Goal: Information Seeking & Learning: Learn about a topic

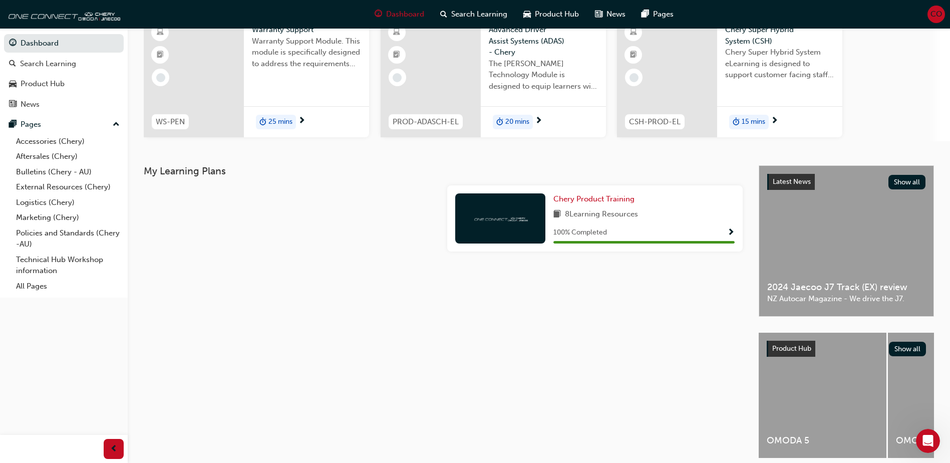
scroll to position [32, 0]
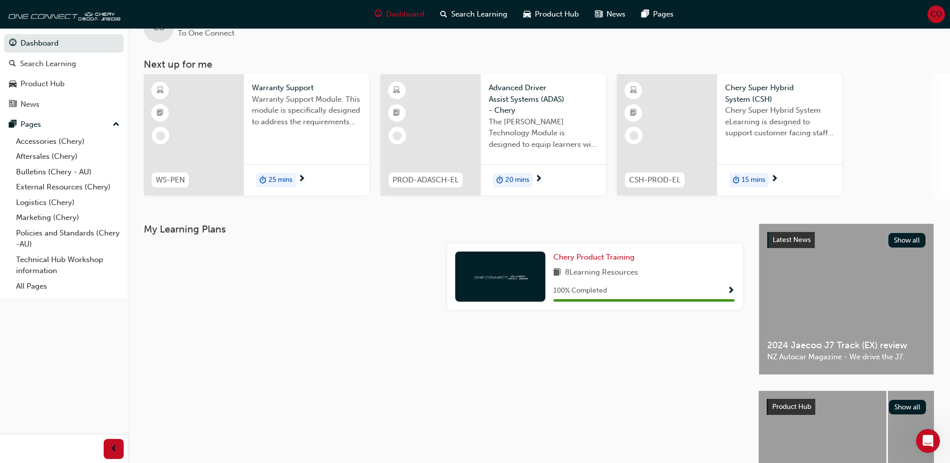
click at [757, 92] on span "Chery Super Hybrid System (CSH)" at bounding box center [780, 93] width 109 height 23
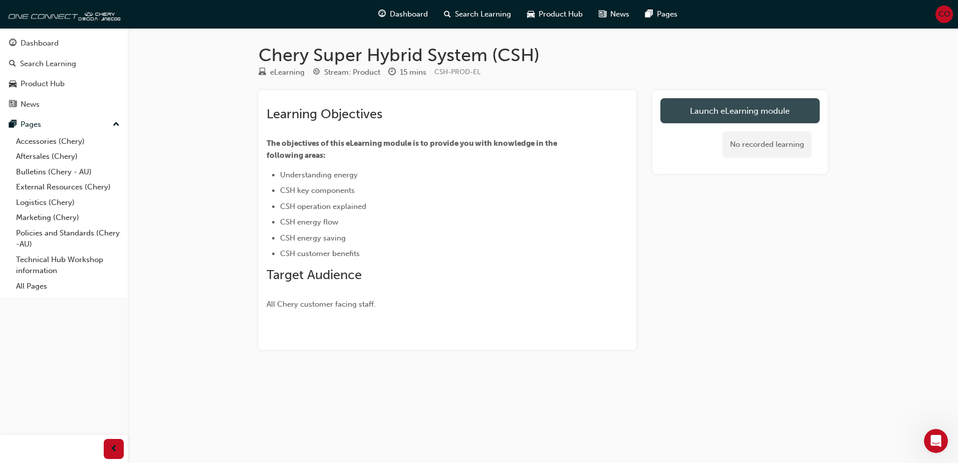
click at [712, 111] on link "Launch eLearning module" at bounding box center [739, 110] width 159 height 25
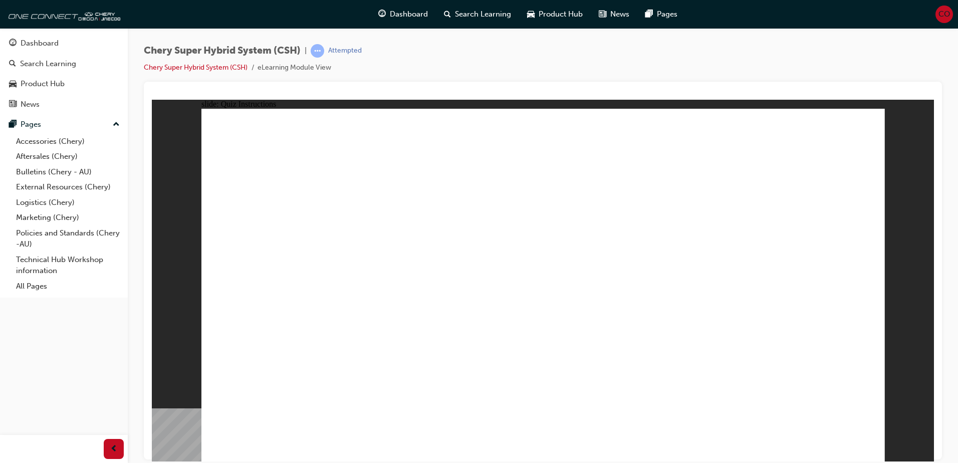
radio input "true"
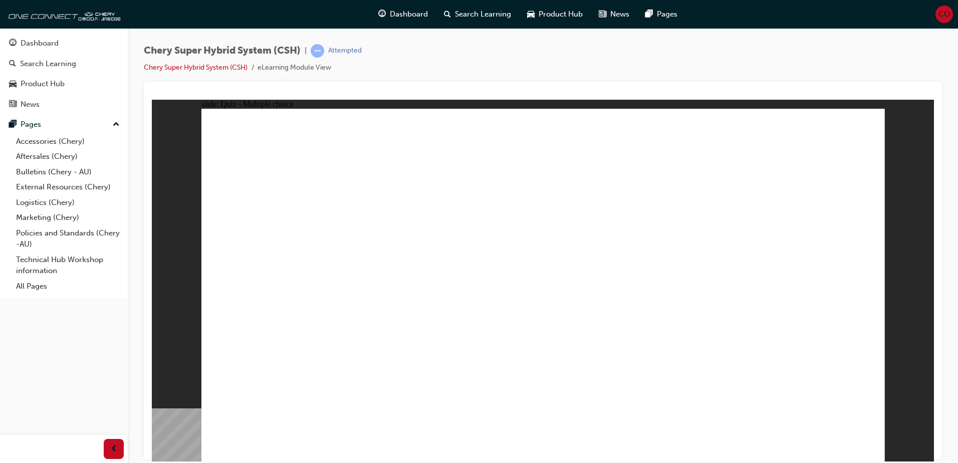
radio input "true"
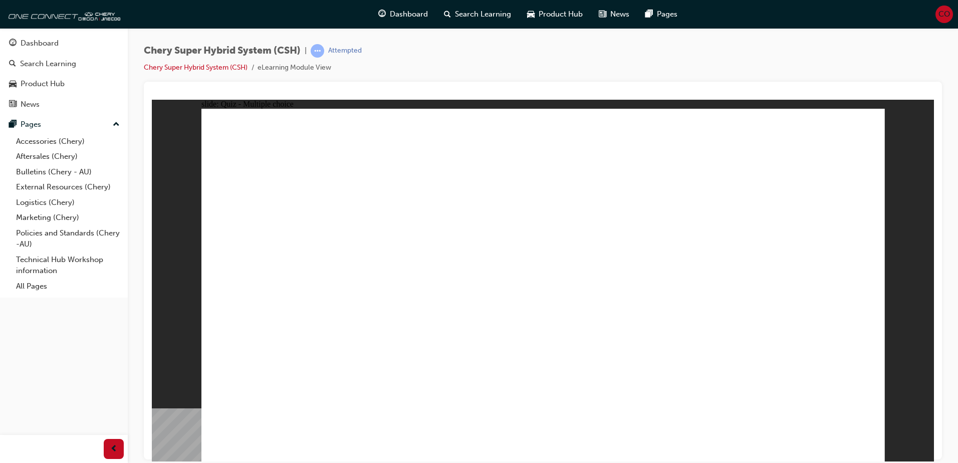
radio input "true"
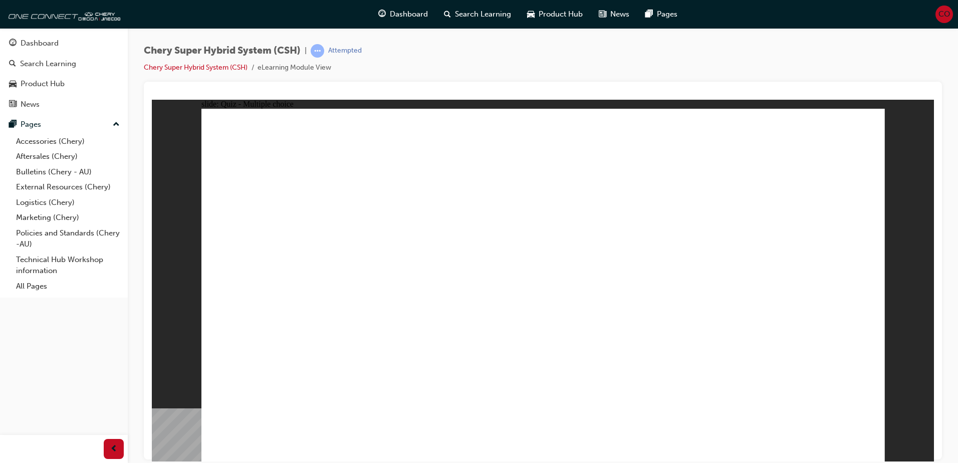
radio input "true"
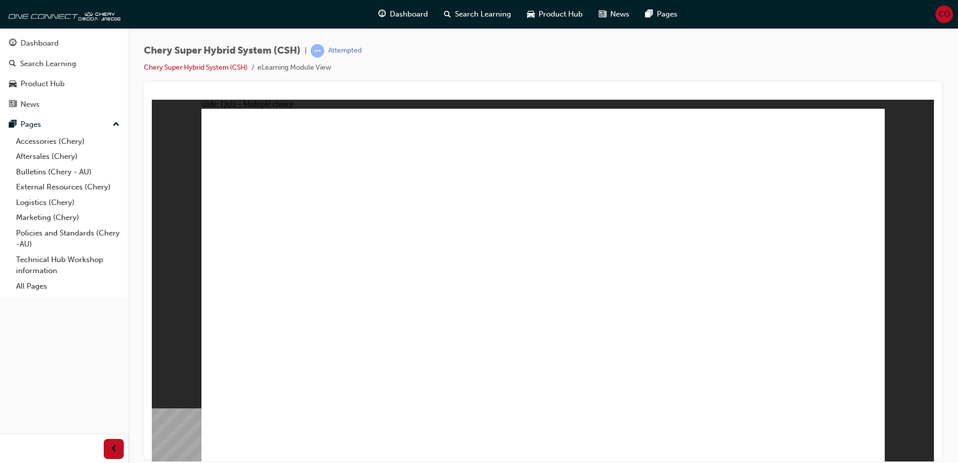
radio input "true"
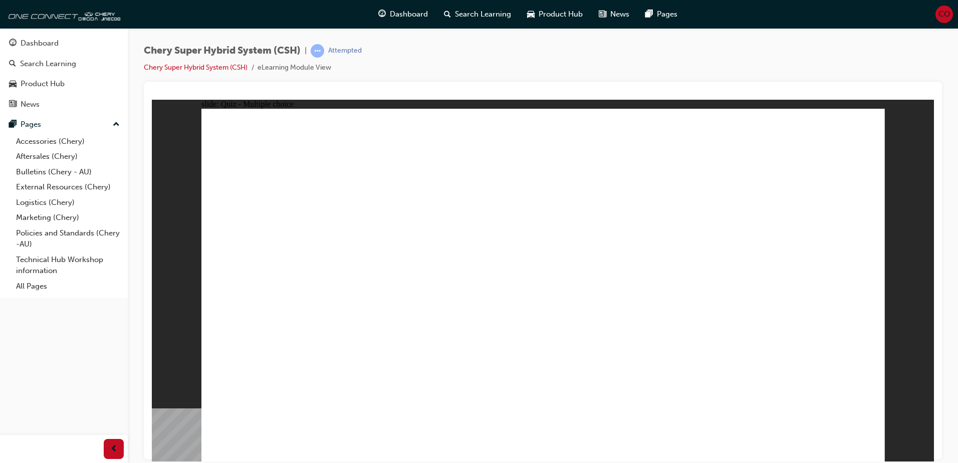
radio input "true"
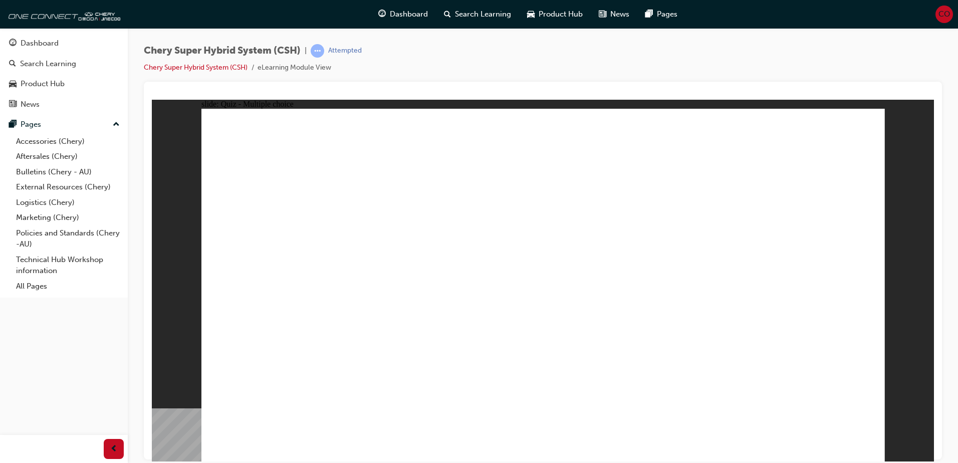
radio input "true"
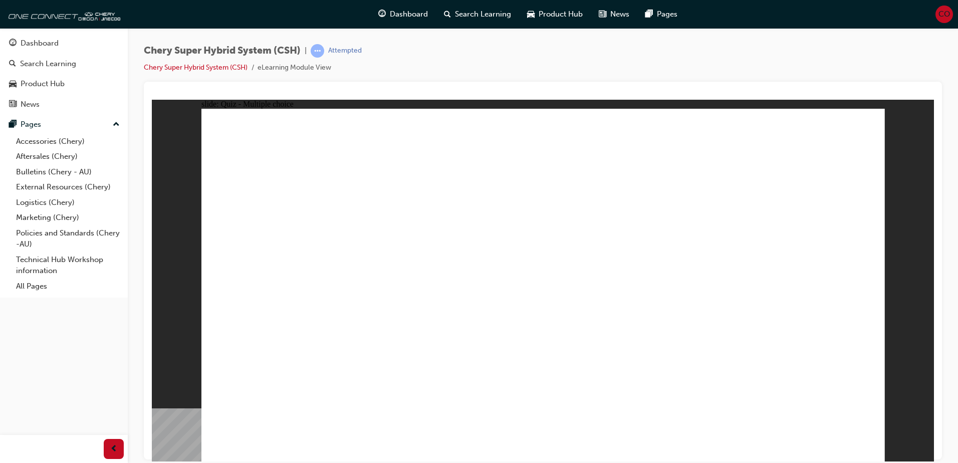
radio input "true"
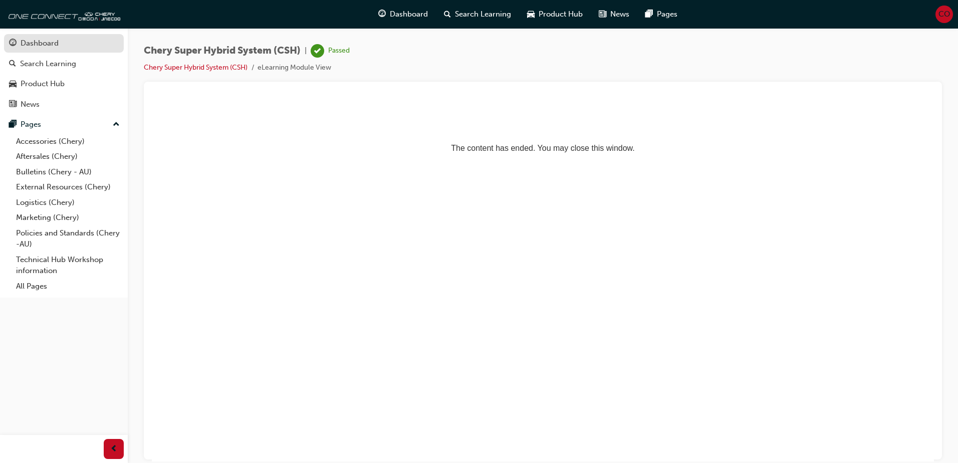
click at [49, 47] on div "Dashboard" at bounding box center [40, 44] width 38 height 12
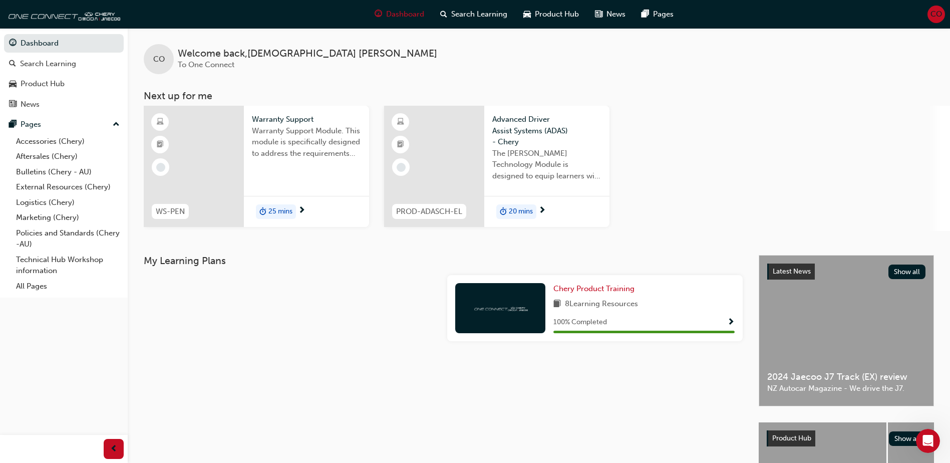
click at [525, 148] on span "The [PERSON_NAME] Technology Module is designed to equip learners with essentia…" at bounding box center [547, 165] width 109 height 34
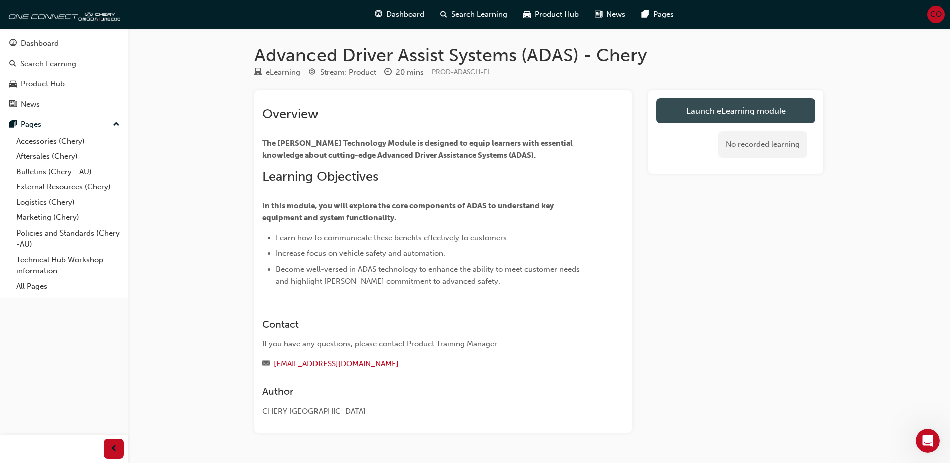
click at [752, 108] on link "Launch eLearning module" at bounding box center [735, 110] width 159 height 25
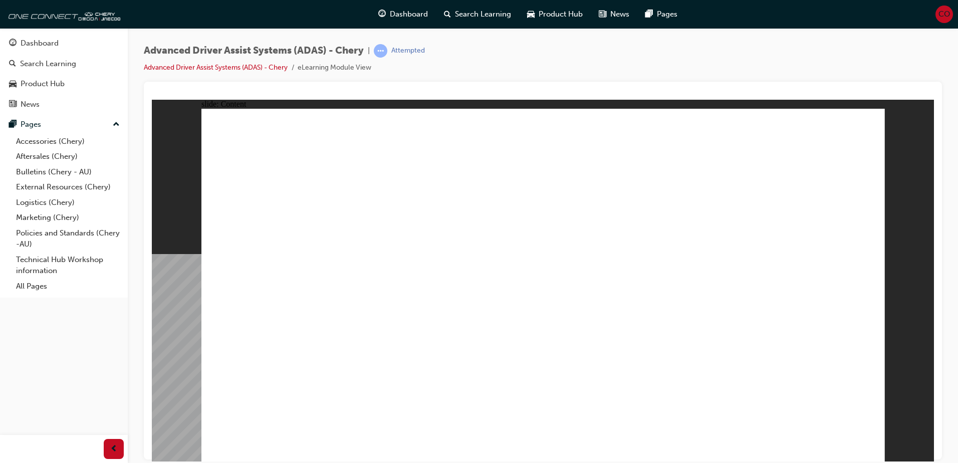
drag, startPoint x: 419, startPoint y: 330, endPoint x: 389, endPoint y: 338, distance: 31.2
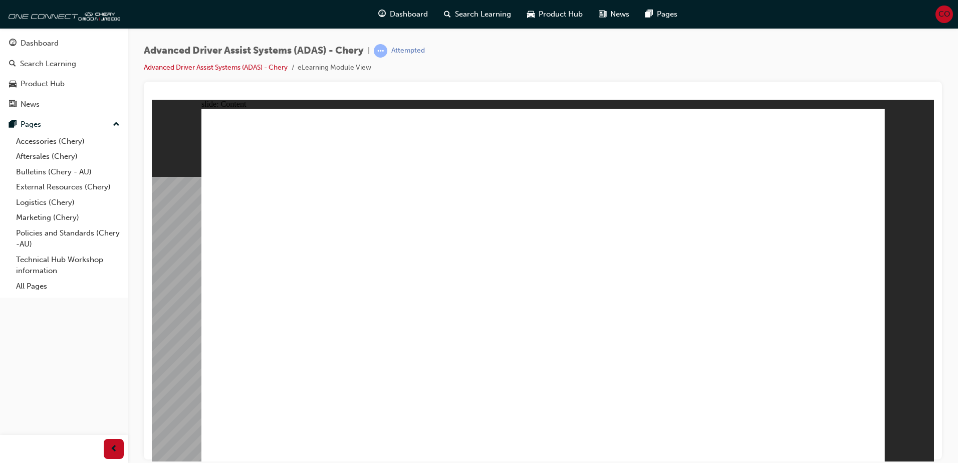
drag, startPoint x: 291, startPoint y: 194, endPoint x: 296, endPoint y: 182, distance: 13.7
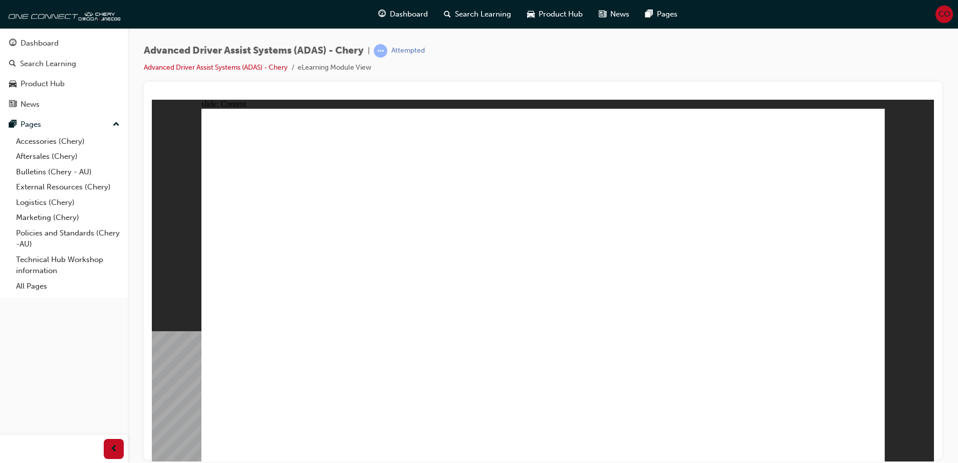
drag, startPoint x: 441, startPoint y: 268, endPoint x: 440, endPoint y: 273, distance: 5.1
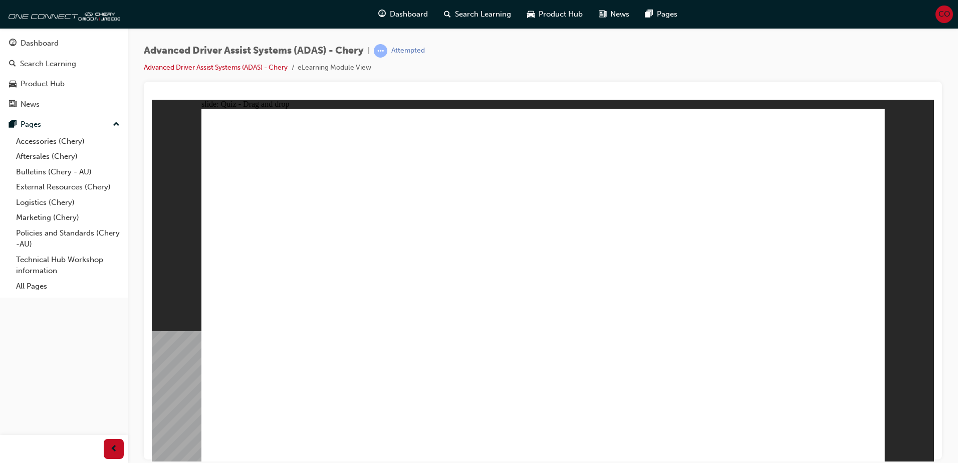
drag, startPoint x: 277, startPoint y: 393, endPoint x: 714, endPoint y: 143, distance: 503.6
drag, startPoint x: 396, startPoint y: 392, endPoint x: 734, endPoint y: 187, distance: 395.0
drag, startPoint x: 503, startPoint y: 389, endPoint x: 715, endPoint y: 194, distance: 288.3
drag, startPoint x: 713, startPoint y: 383, endPoint x: 800, endPoint y: 194, distance: 207.8
drag, startPoint x: 614, startPoint y: 399, endPoint x: 549, endPoint y: 163, distance: 244.8
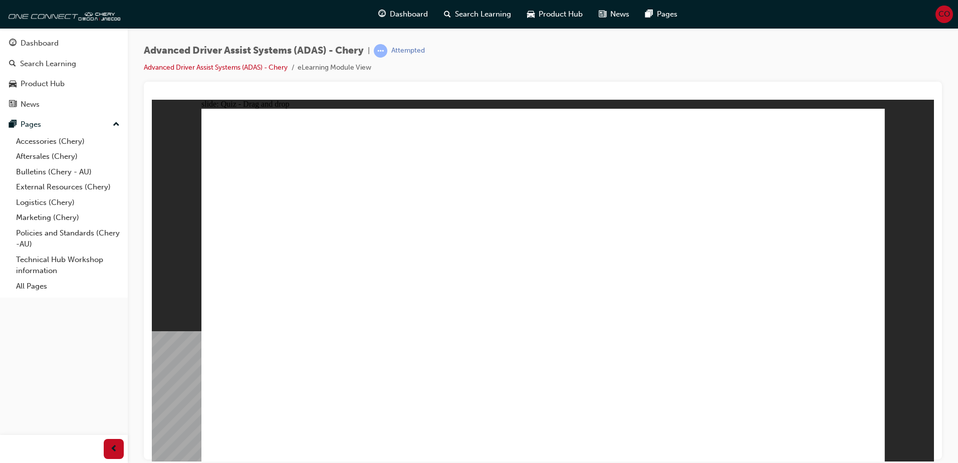
checkbox input "true"
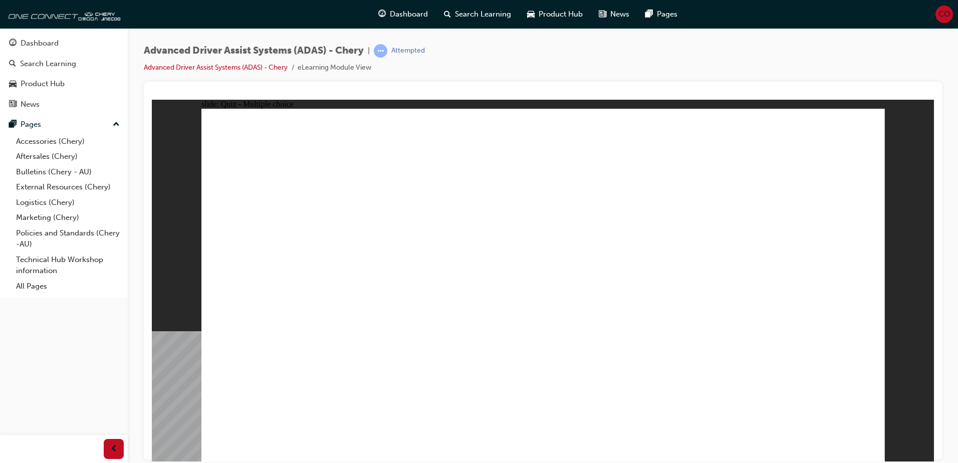
checkbox input "true"
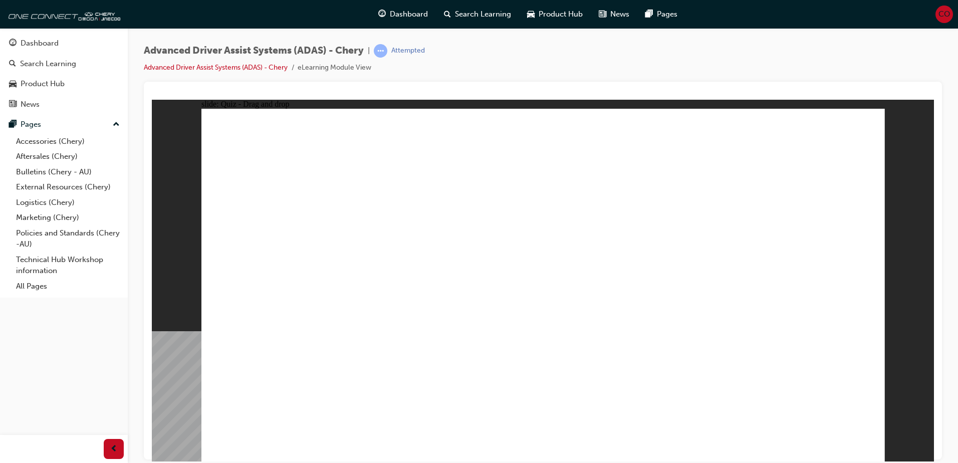
drag, startPoint x: 538, startPoint y: 146, endPoint x: 280, endPoint y: 341, distance: 323.8
drag, startPoint x: 764, startPoint y: 145, endPoint x: 562, endPoint y: 331, distance: 274.1
drag, startPoint x: 552, startPoint y: 176, endPoint x: 347, endPoint y: 332, distance: 257.7
drag, startPoint x: 618, startPoint y: 147, endPoint x: 395, endPoint y: 331, distance: 288.6
drag, startPoint x: 691, startPoint y: 223, endPoint x: 656, endPoint y: 262, distance: 52.1
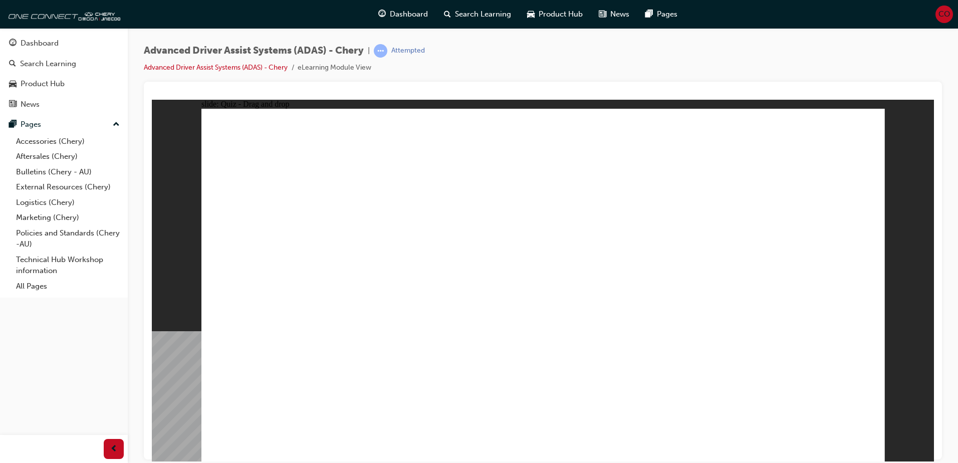
drag, startPoint x: 763, startPoint y: 178, endPoint x: 453, endPoint y: 332, distance: 345.7
drag, startPoint x: 627, startPoint y: 176, endPoint x: 629, endPoint y: 336, distance: 159.3
drag, startPoint x: 708, startPoint y: 239, endPoint x: 677, endPoint y: 339, distance: 104.6
drag, startPoint x: 687, startPoint y: 146, endPoint x: 730, endPoint y: 329, distance: 187.7
